Goal: Task Accomplishment & Management: Complete application form

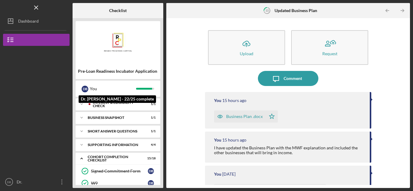
scroll to position [50, 0]
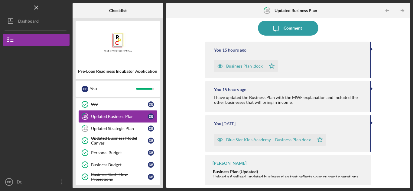
click at [132, 118] on div "Updated Business Plan" at bounding box center [119, 116] width 57 height 5
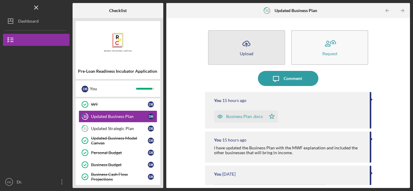
click at [248, 47] on icon "Icon/Upload" at bounding box center [246, 43] width 15 height 15
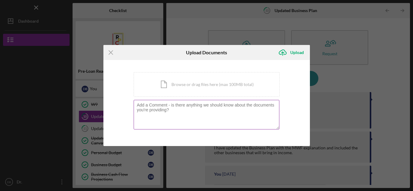
click at [190, 108] on textarea at bounding box center [206, 115] width 146 height 30
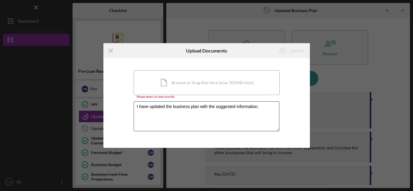
type textarea "I have updated the business plan with the suggested information."
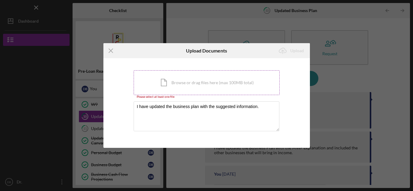
click at [178, 87] on div "Icon/Document Browse or drag files here (max 100MB total) Tap to choose files o…" at bounding box center [206, 82] width 146 height 25
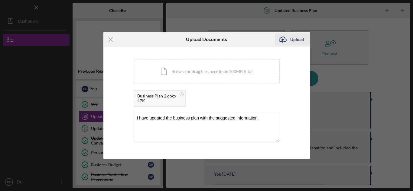
click at [291, 40] on div "Upload" at bounding box center [297, 40] width 14 height 12
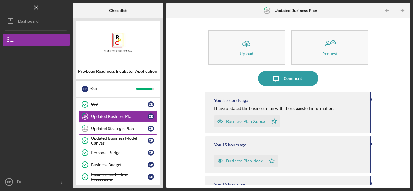
click at [108, 129] on div "Updated Strategic Plan" at bounding box center [119, 128] width 57 height 5
